Goal: Find specific page/section: Find specific page/section

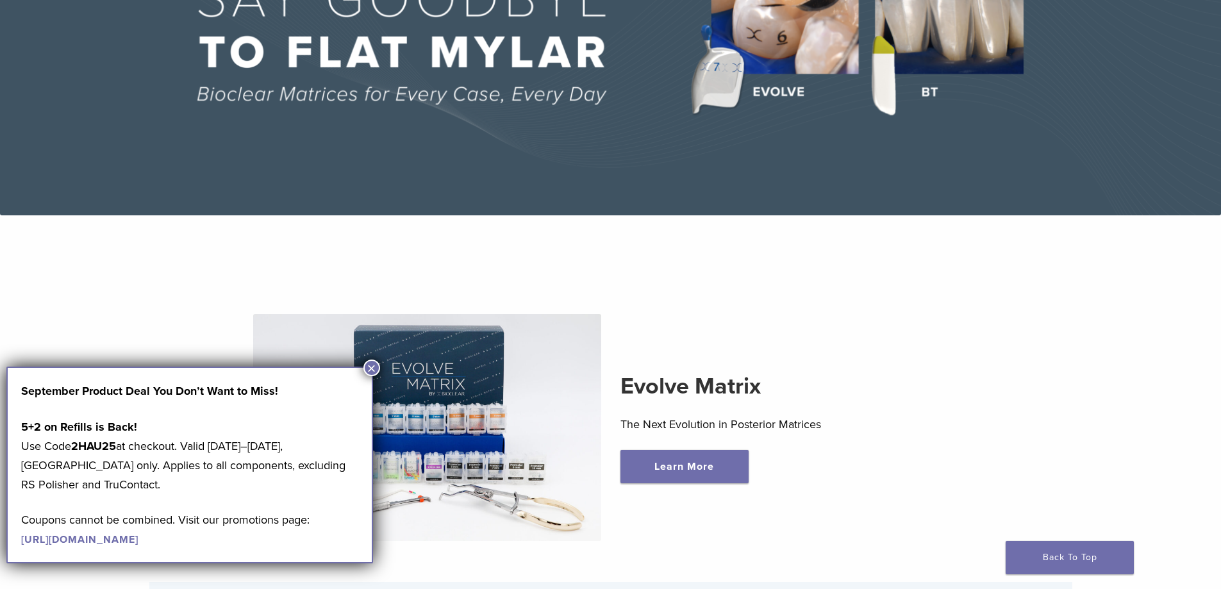
scroll to position [256, 0]
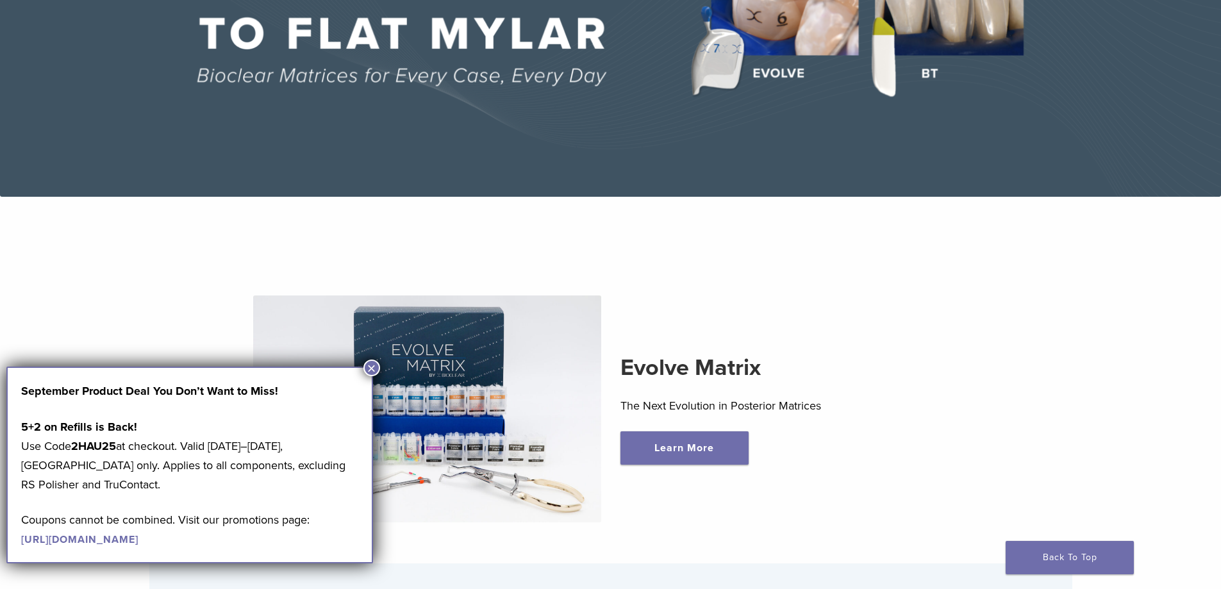
click at [369, 371] on button "×" at bounding box center [371, 367] width 17 height 17
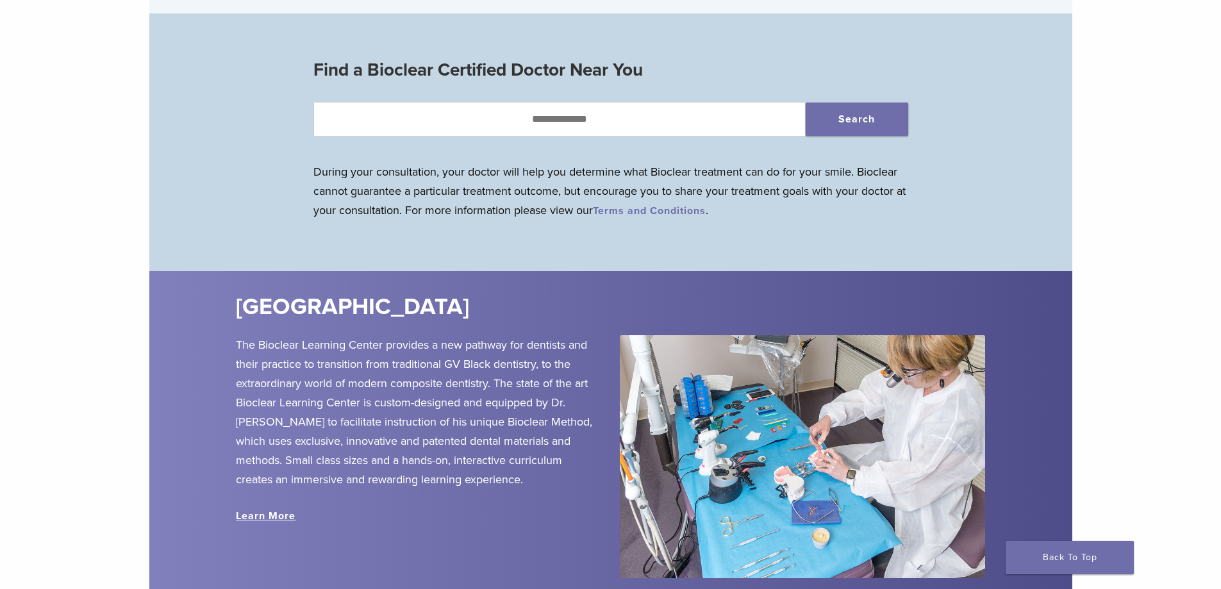
scroll to position [1281, 0]
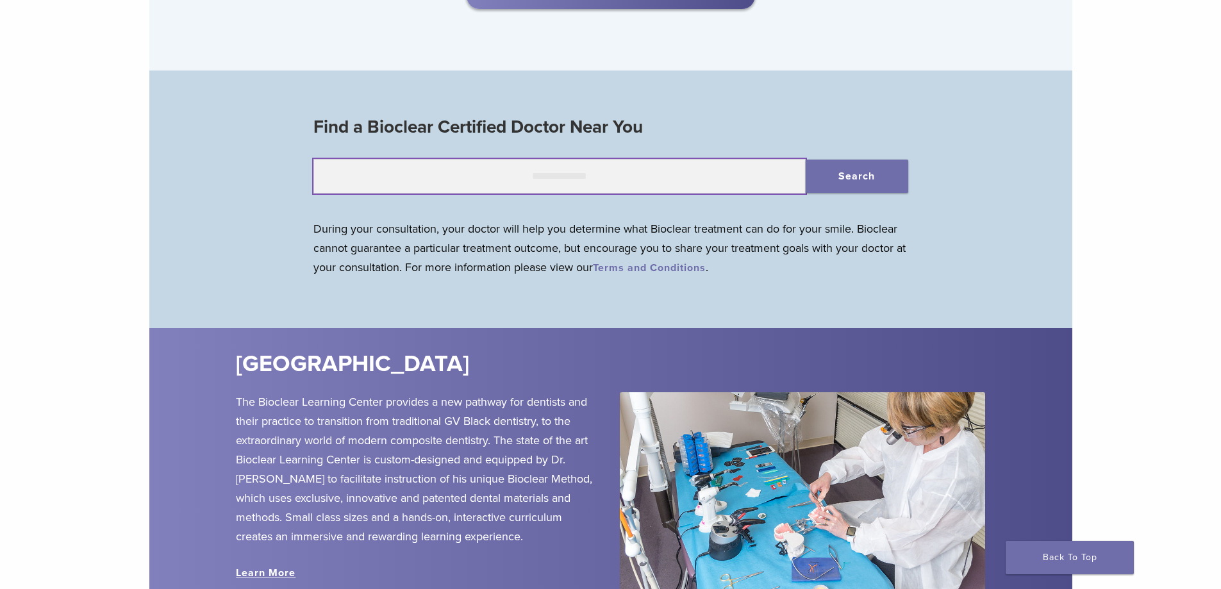
click at [422, 181] on input "text" at bounding box center [559, 176] width 492 height 35
type input "*****"
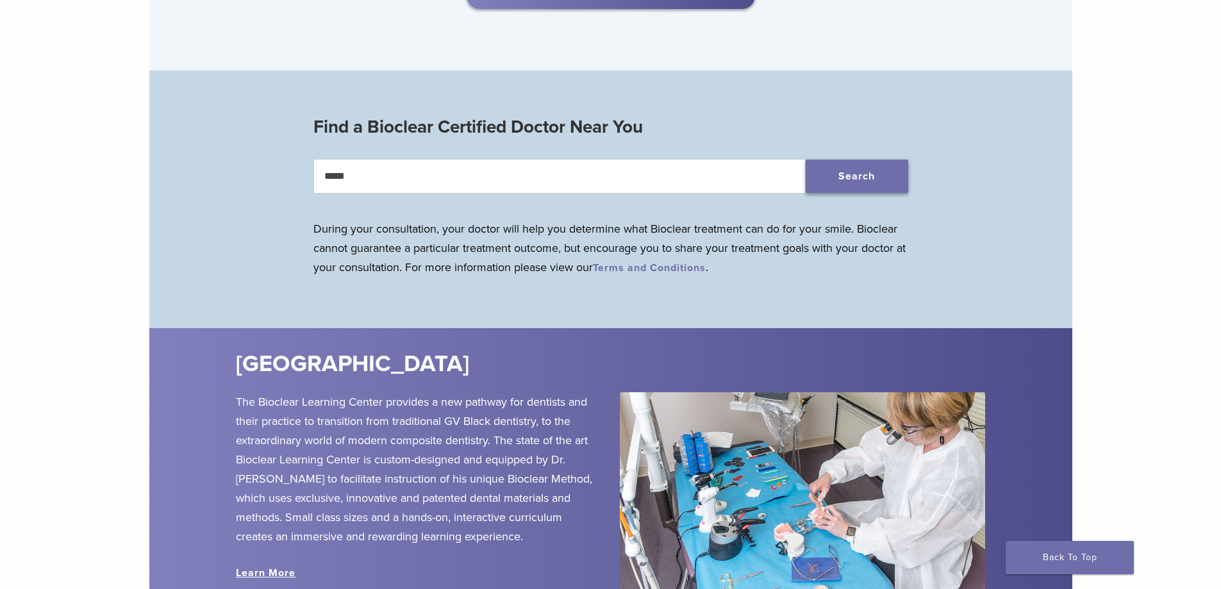
click at [819, 182] on button "Search" at bounding box center [856, 176] width 103 height 33
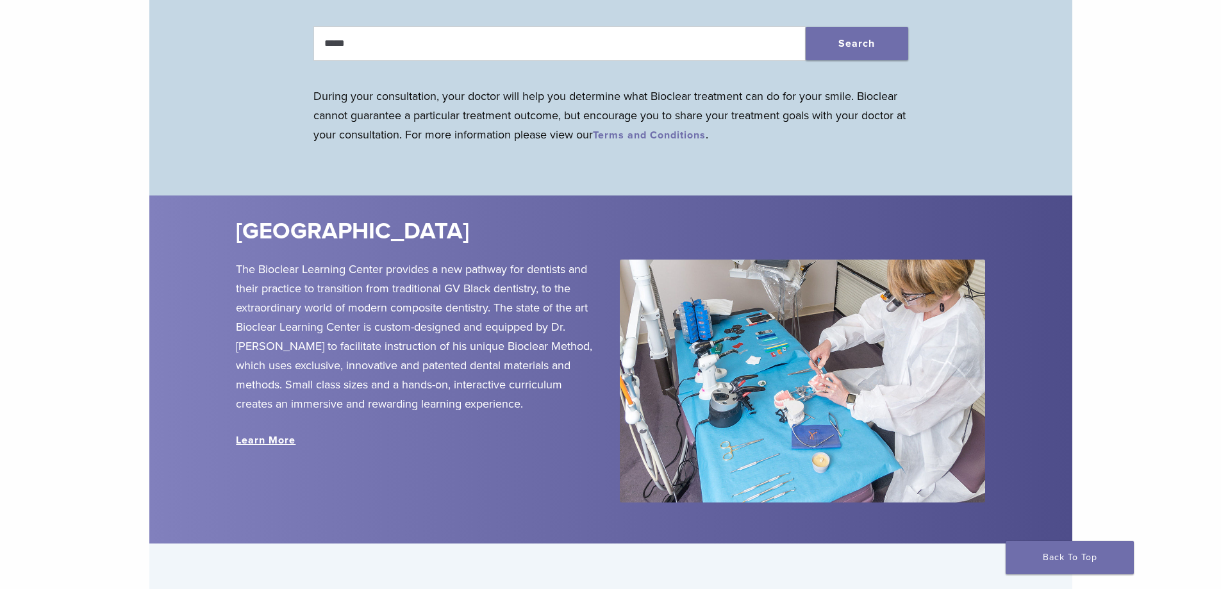
scroll to position [1474, 0]
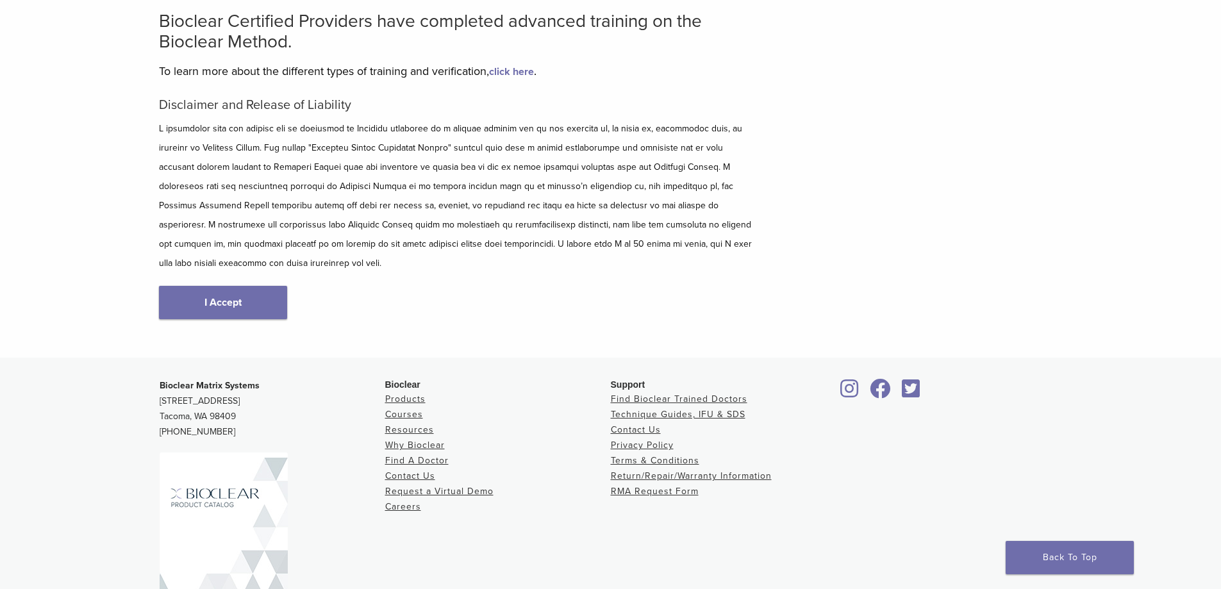
scroll to position [154, 0]
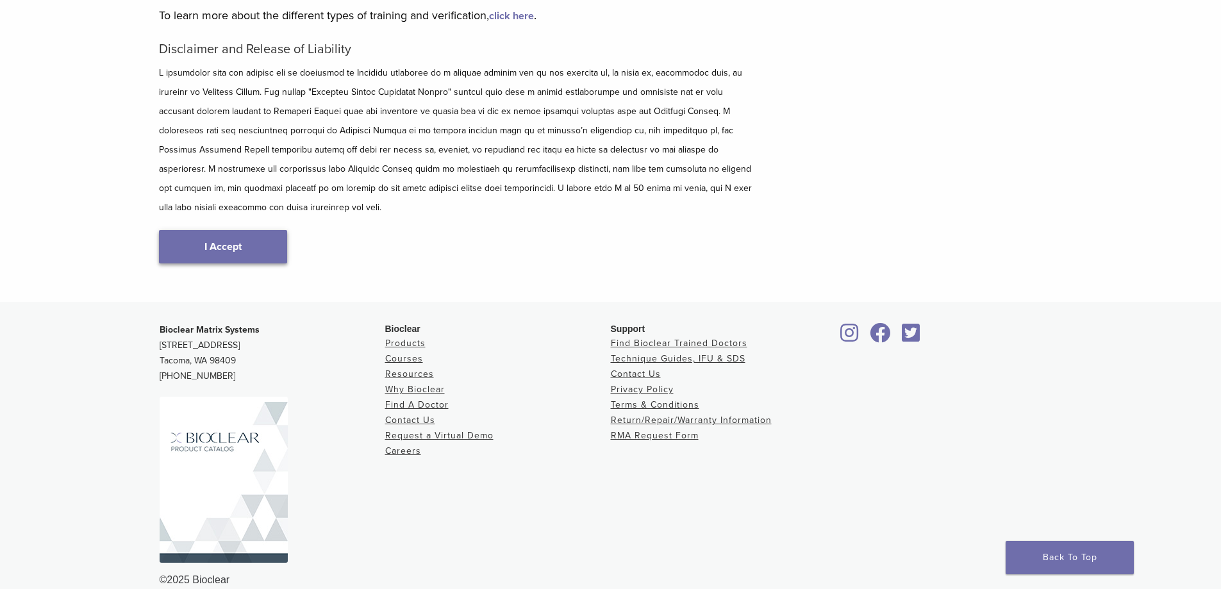
click at [240, 230] on link "I Accept" at bounding box center [223, 246] width 128 height 33
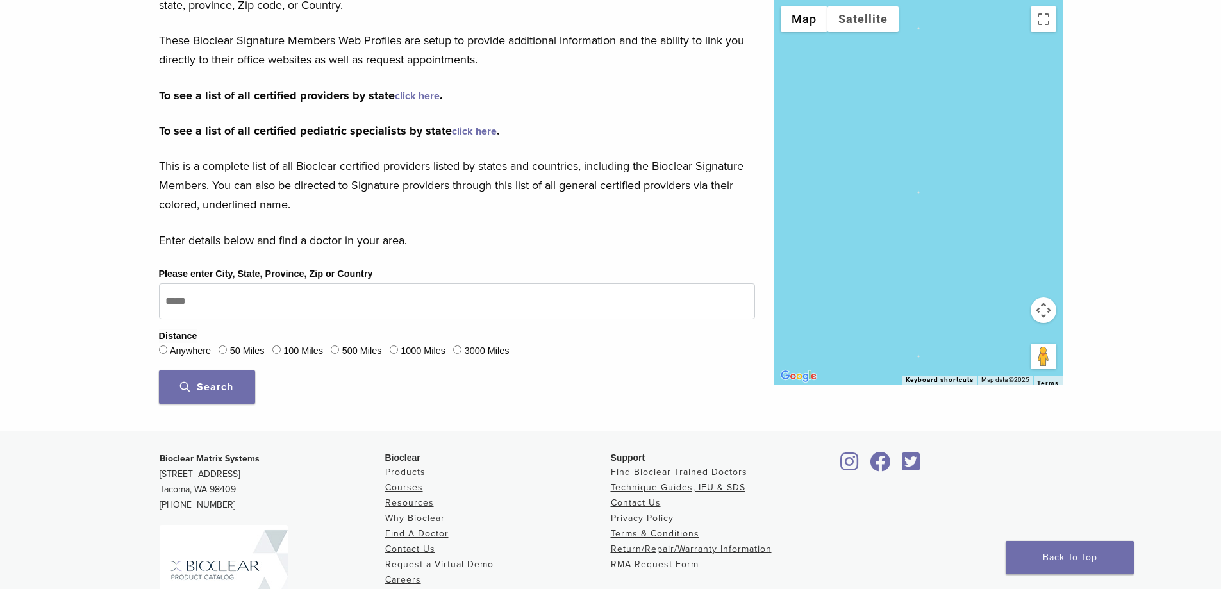
scroll to position [366, 0]
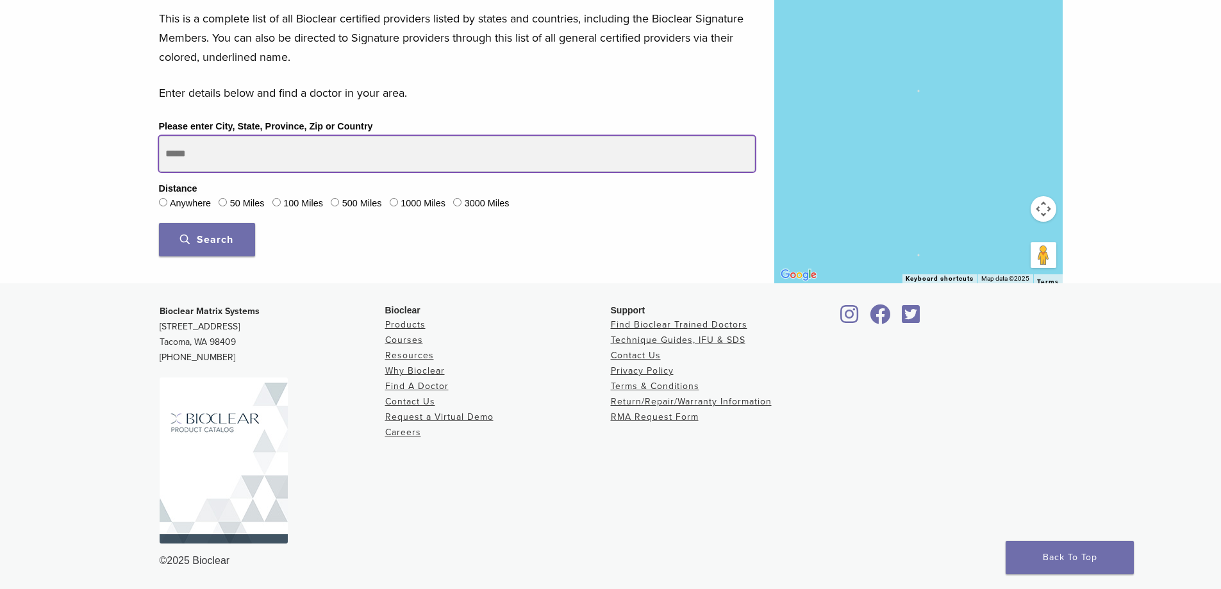
drag, startPoint x: 211, startPoint y: 148, endPoint x: 120, endPoint y: 147, distance: 91.6
click at [120, 147] on div "Bioclear Certified Providers have completed advanced training on the Bioclear M…" at bounding box center [610, 7] width 1221 height 554
click at [159, 223] on button "Search" at bounding box center [207, 239] width 96 height 33
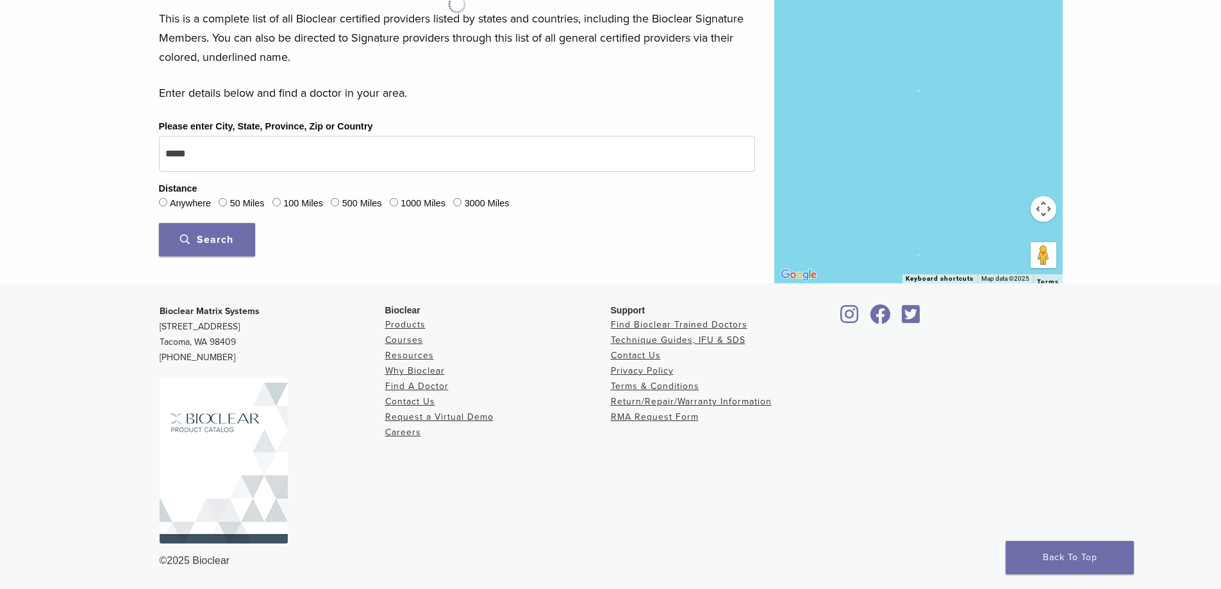
click at [195, 240] on span "Search" at bounding box center [206, 239] width 53 height 13
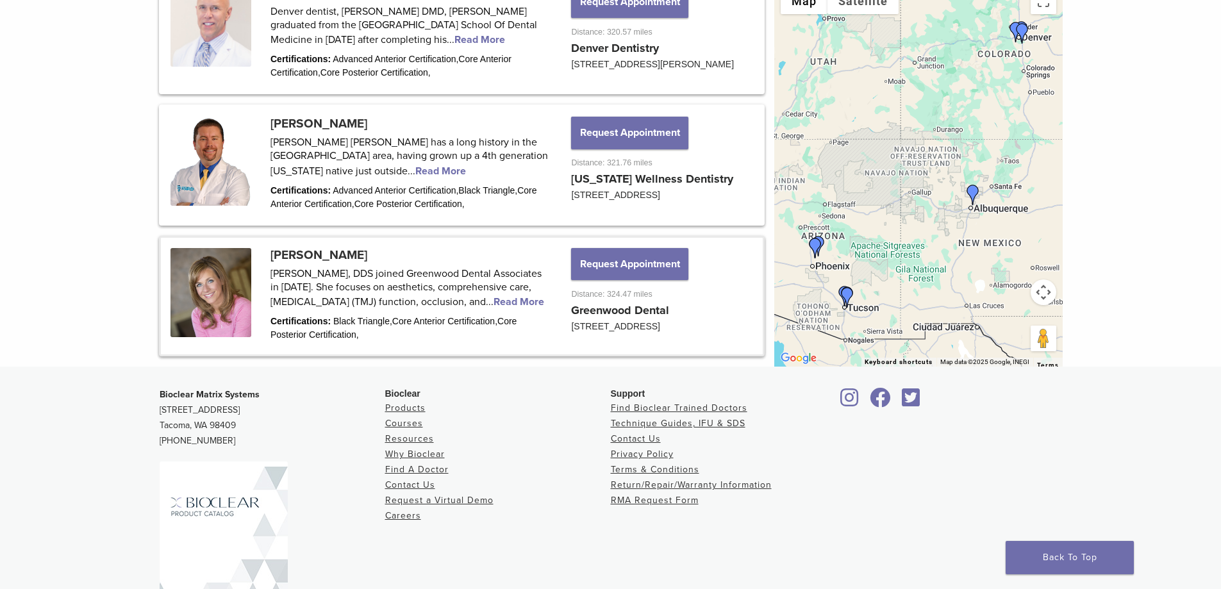
scroll to position [1610, 0]
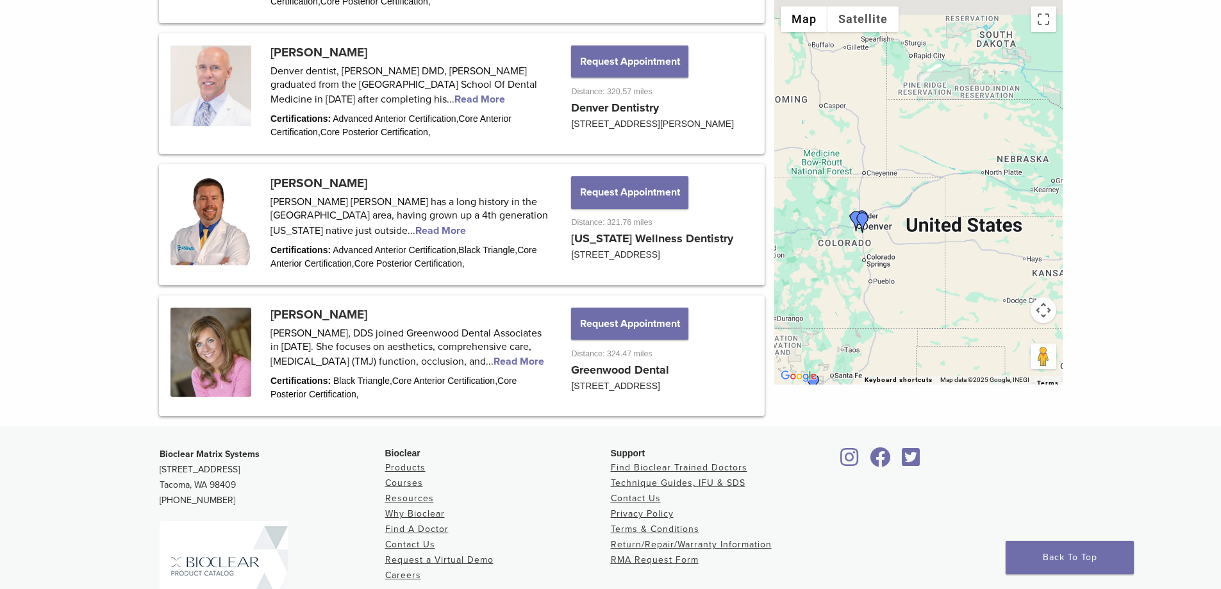
drag, startPoint x: 993, startPoint y: 106, endPoint x: 830, endPoint y: 282, distance: 239.9
click at [830, 282] on div at bounding box center [918, 192] width 288 height 384
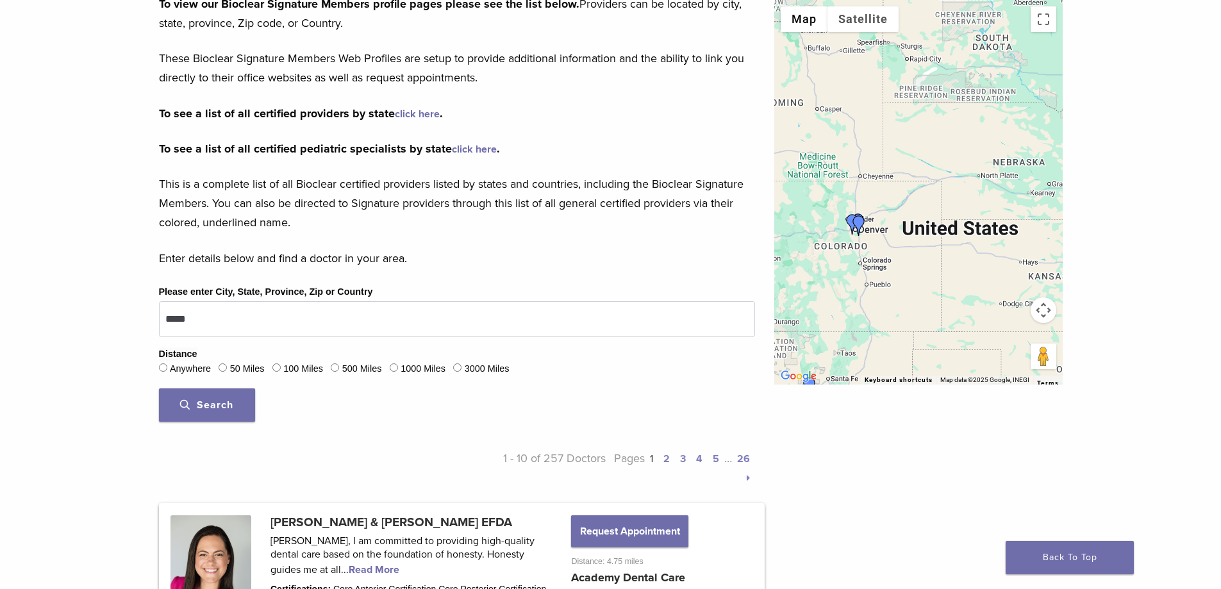
scroll to position [136, 0]
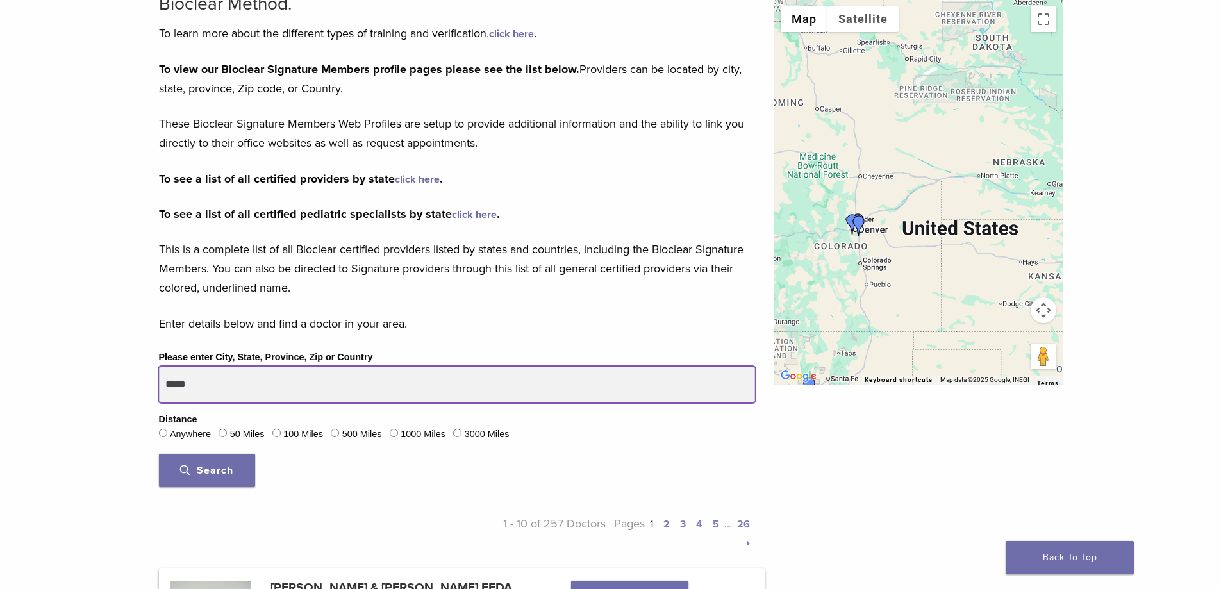
drag, startPoint x: 204, startPoint y: 386, endPoint x: 133, endPoint y: 377, distance: 72.3
type input "*****"
click at [159, 454] on button "Search" at bounding box center [207, 470] width 96 height 33
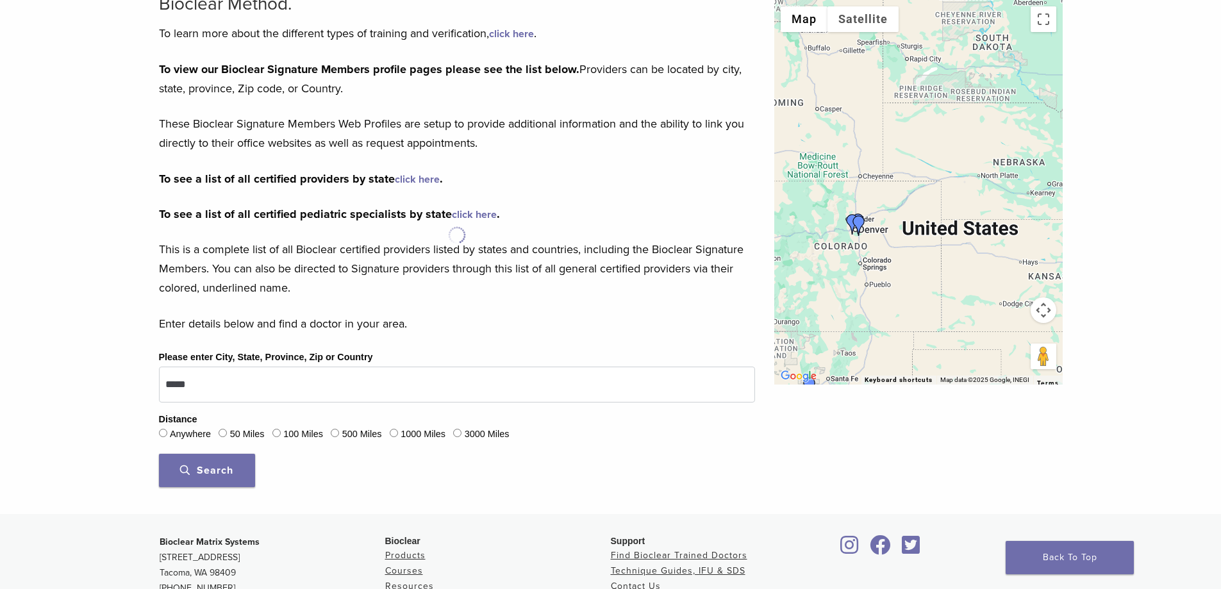
click at [185, 476] on span "Search" at bounding box center [206, 470] width 53 height 13
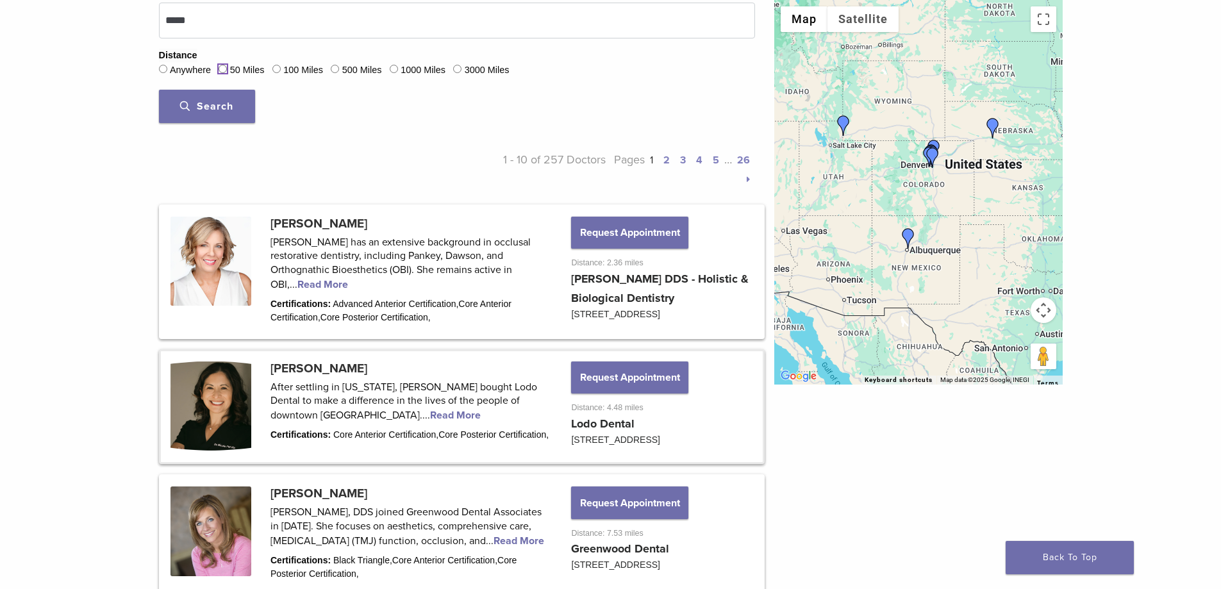
scroll to position [520, 0]
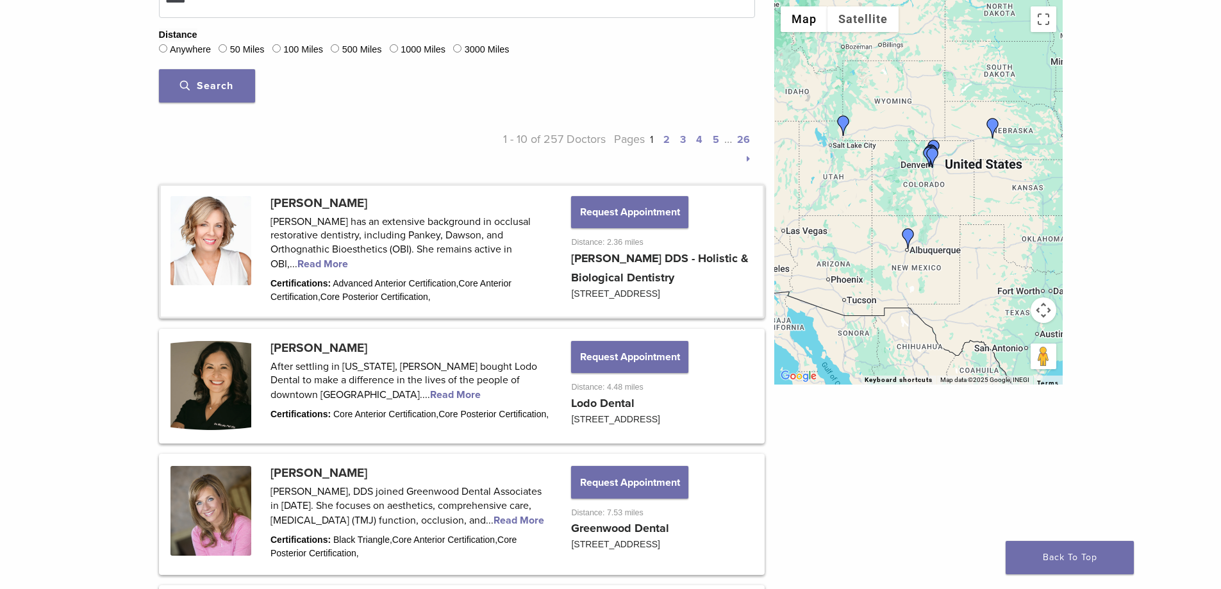
click at [311, 206] on link at bounding box center [462, 251] width 602 height 131
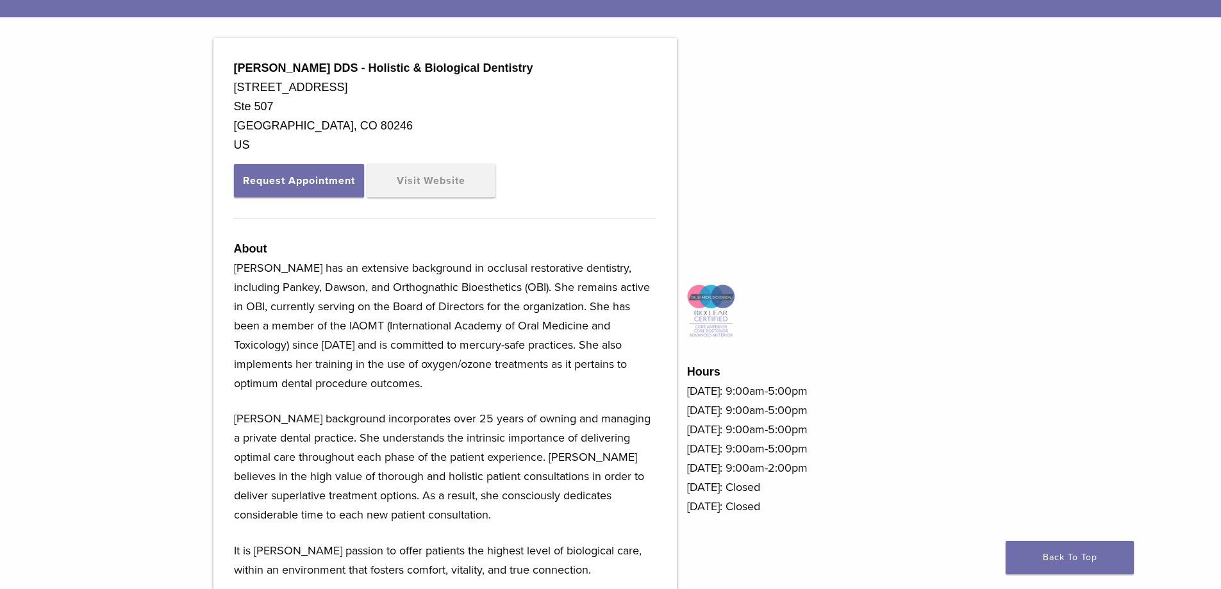
scroll to position [411, 0]
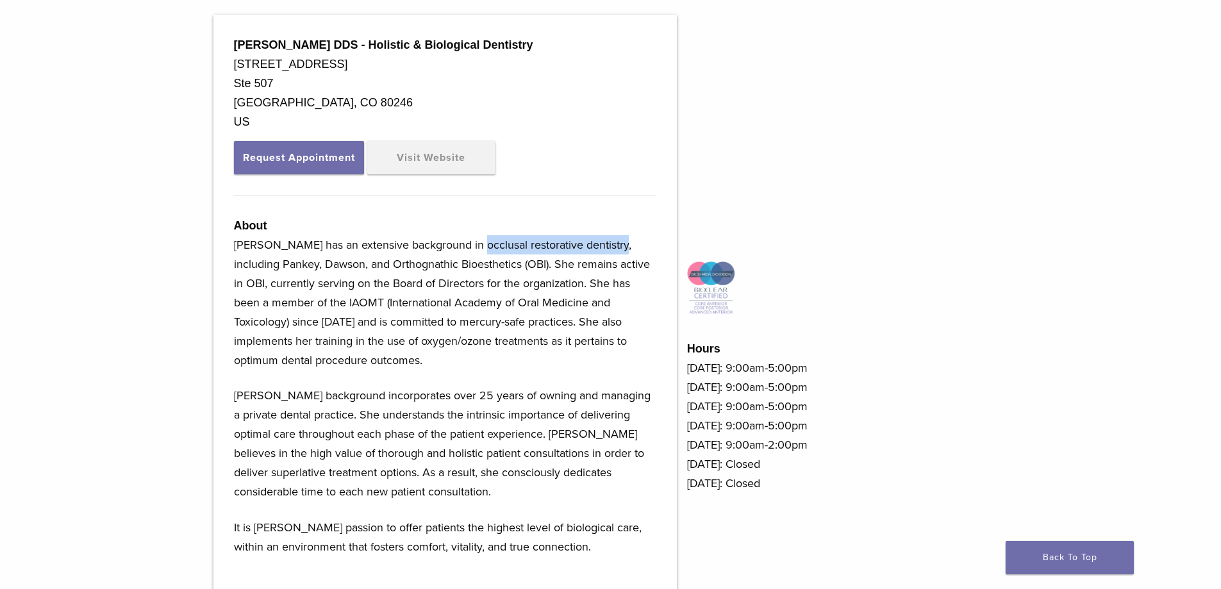
drag, startPoint x: 466, startPoint y: 242, endPoint x: 610, endPoint y: 239, distance: 144.2
click at [610, 239] on p "Dr. Dickerson has an extensive background in occlusal restorative dentistry, in…" at bounding box center [445, 302] width 422 height 135
copy p "occlusal restorative dentistry"
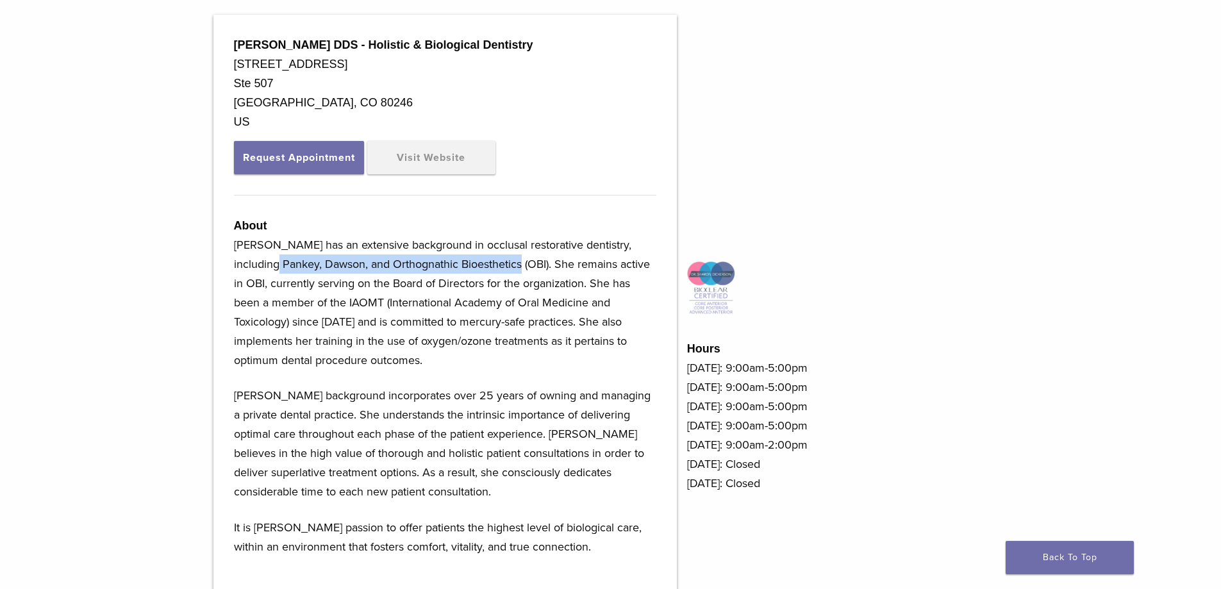
drag, startPoint x: 281, startPoint y: 263, endPoint x: 525, endPoint y: 265, distance: 244.1
click at [525, 265] on p "Dr. Dickerson has an extensive background in occlusal restorative dentistry, in…" at bounding box center [445, 302] width 422 height 135
copy p "Pankey, Dawson, and Orthognathic Bioesthetics"
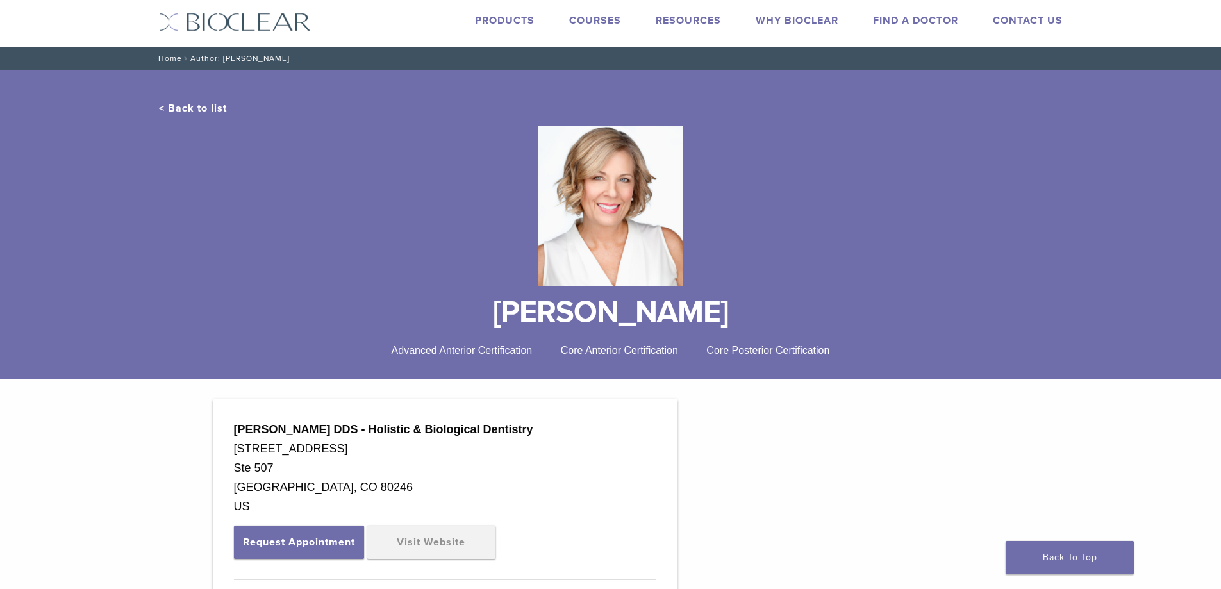
scroll to position [0, 0]
